Goal: Information Seeking & Learning: Learn about a topic

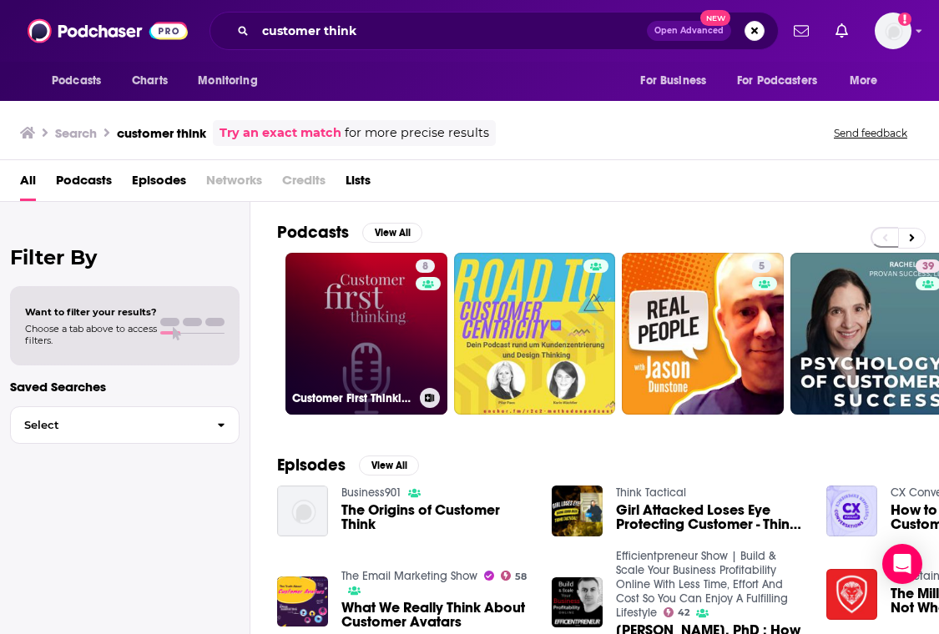
click at [361, 297] on link "8 Customer First Thinking" at bounding box center [366, 334] width 162 height 162
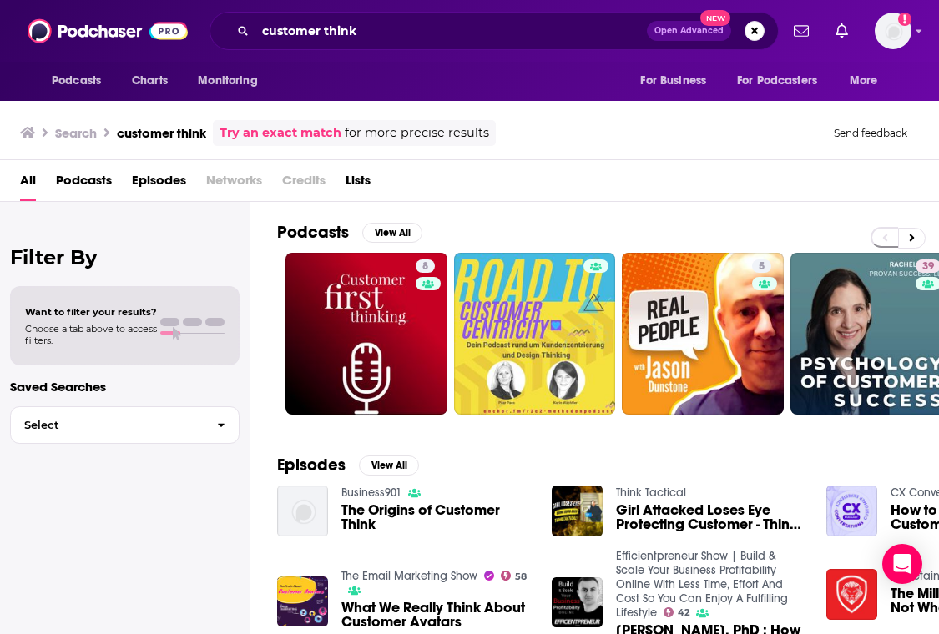
click at [548, 194] on div "All Podcasts Episodes Networks Credits Lists" at bounding box center [472, 184] width 905 height 34
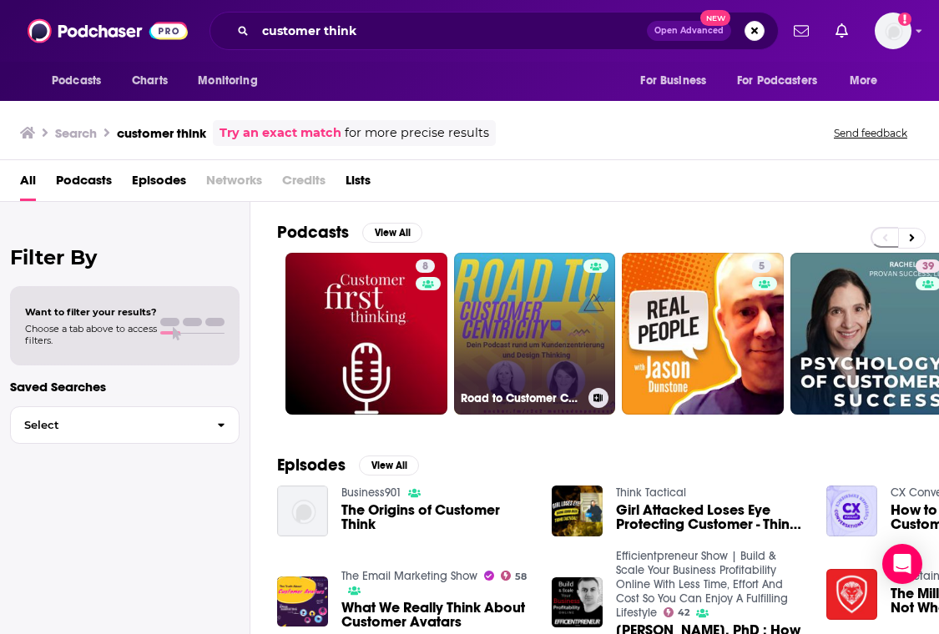
click at [509, 304] on link "Road to Customer Centricity - Dein Podcast rund um Kundenzentrierung und Design…" at bounding box center [535, 334] width 162 height 162
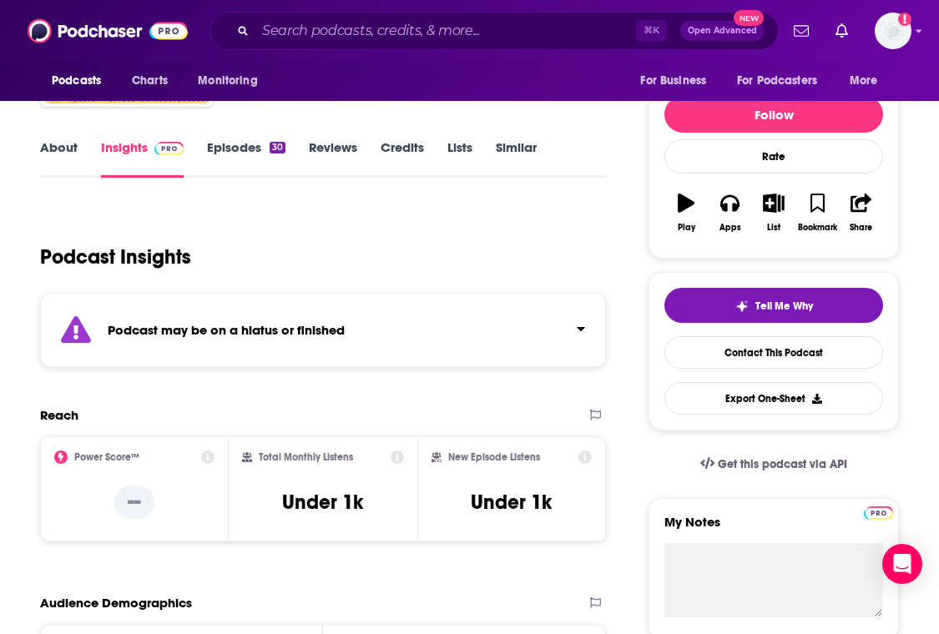
scroll to position [197, 0]
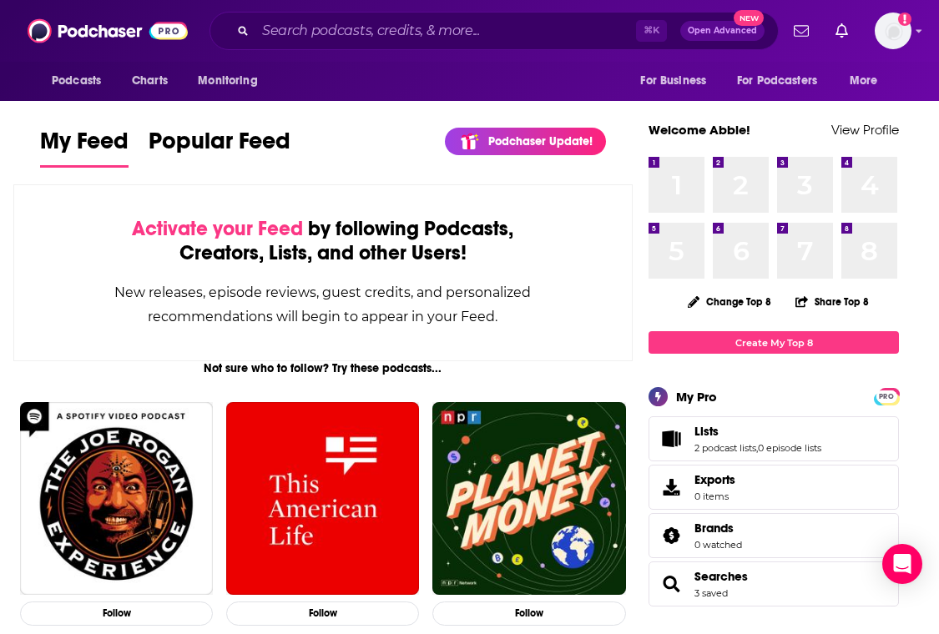
click at [509, 229] on div "Activate your Feed by following Podcasts, Creators, Lists, and other Users!" at bounding box center [323, 241] width 451 height 48
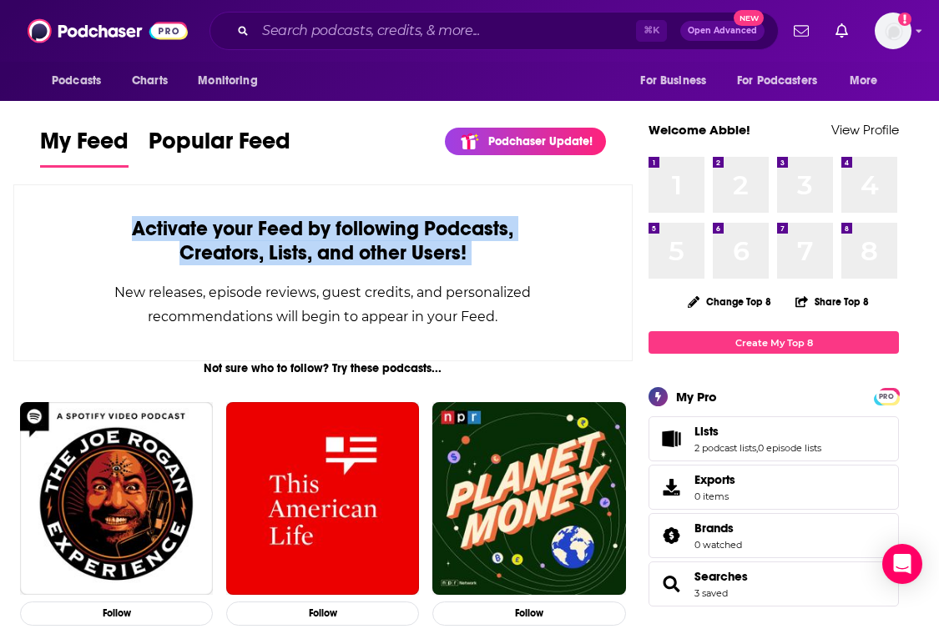
click at [509, 229] on div "Activate your Feed by following Podcasts, Creators, Lists, and other Users!" at bounding box center [323, 241] width 451 height 48
click at [510, 244] on div "Activate your Feed by following Podcasts, Creators, Lists, and other Users!" at bounding box center [323, 241] width 451 height 48
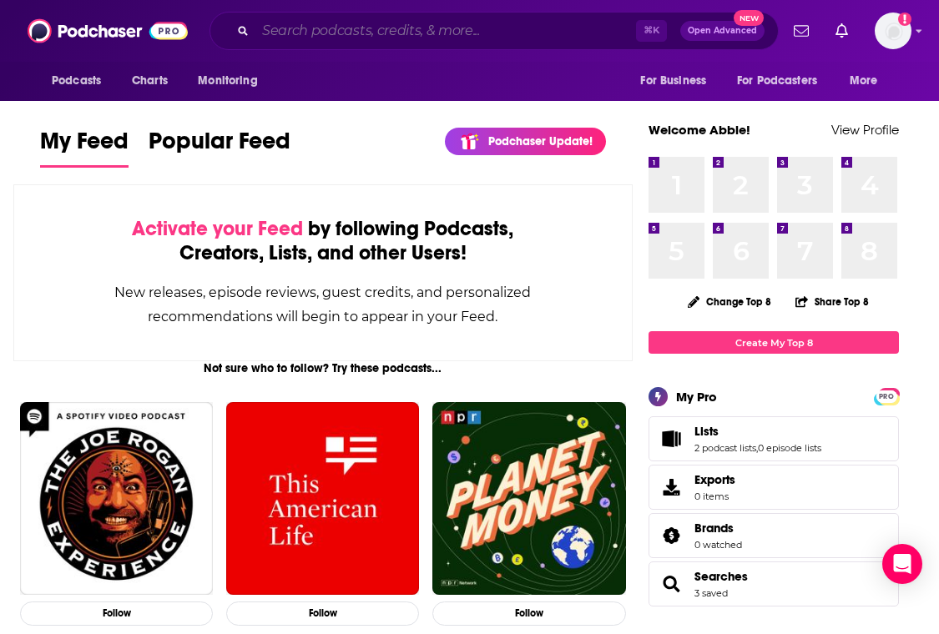
click at [405, 30] on input "Search podcasts, credits, & more..." at bounding box center [445, 31] width 380 height 27
click at [443, 302] on div "New releases, episode reviews, guest credits, and personalized recommendations …" at bounding box center [323, 304] width 451 height 48
